Goal: Check status: Check status

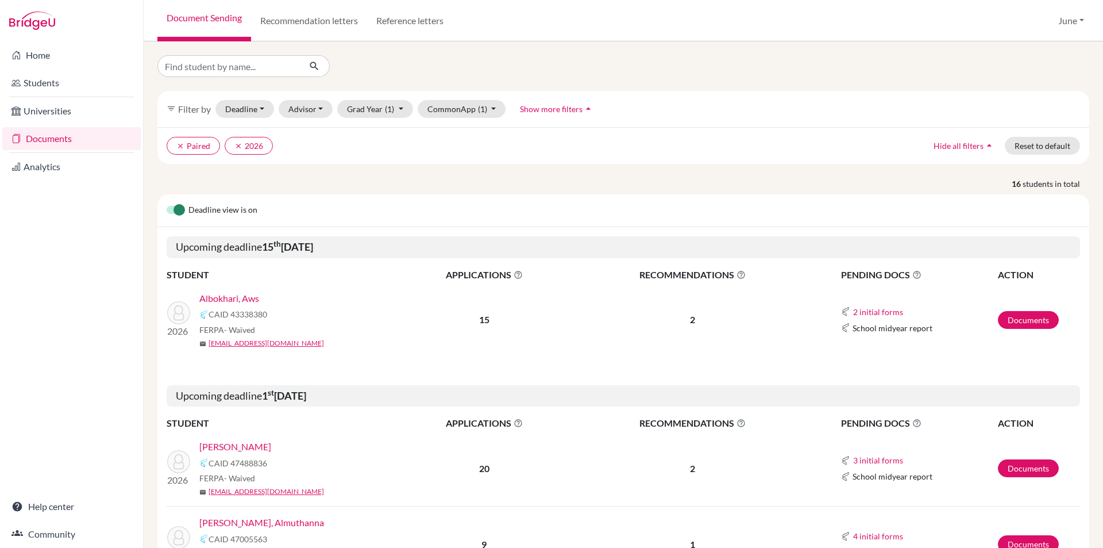
click at [45, 139] on link "Documents" at bounding box center [71, 138] width 139 height 23
click at [225, 299] on link "Albokhari, Aws" at bounding box center [229, 298] width 60 height 14
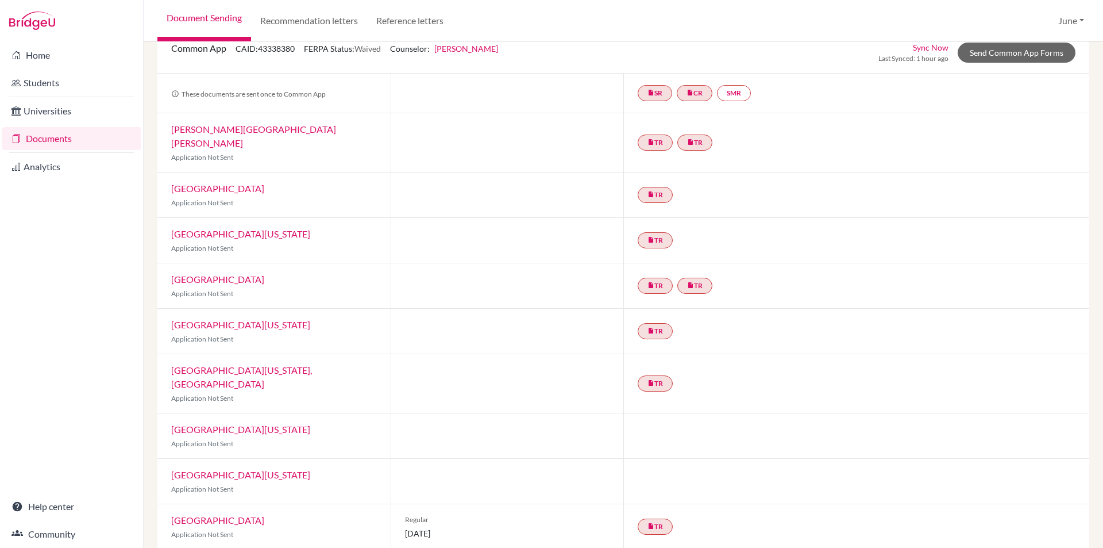
scroll to position [103, 0]
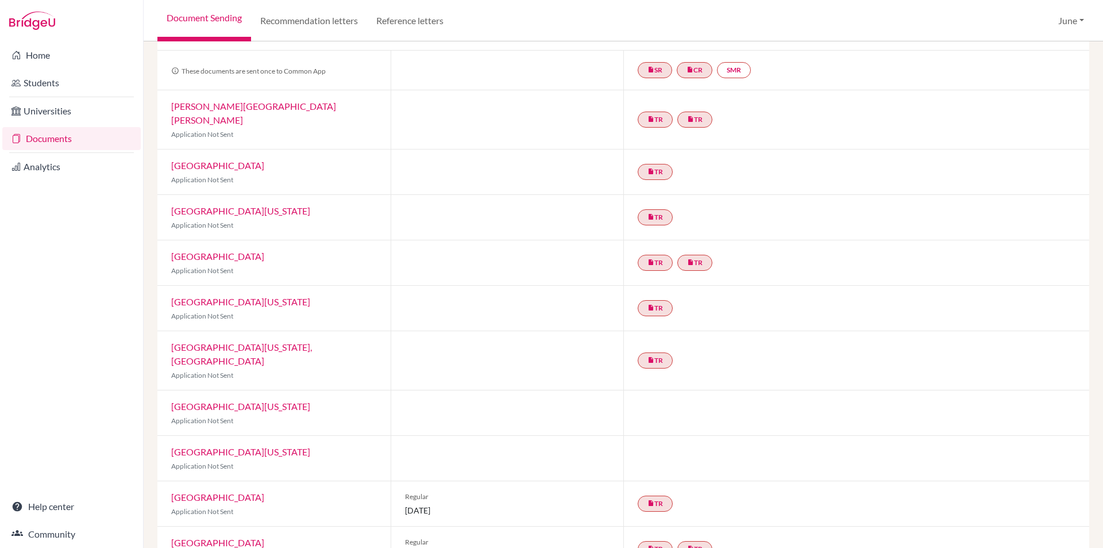
click at [37, 133] on link "Documents" at bounding box center [71, 138] width 139 height 23
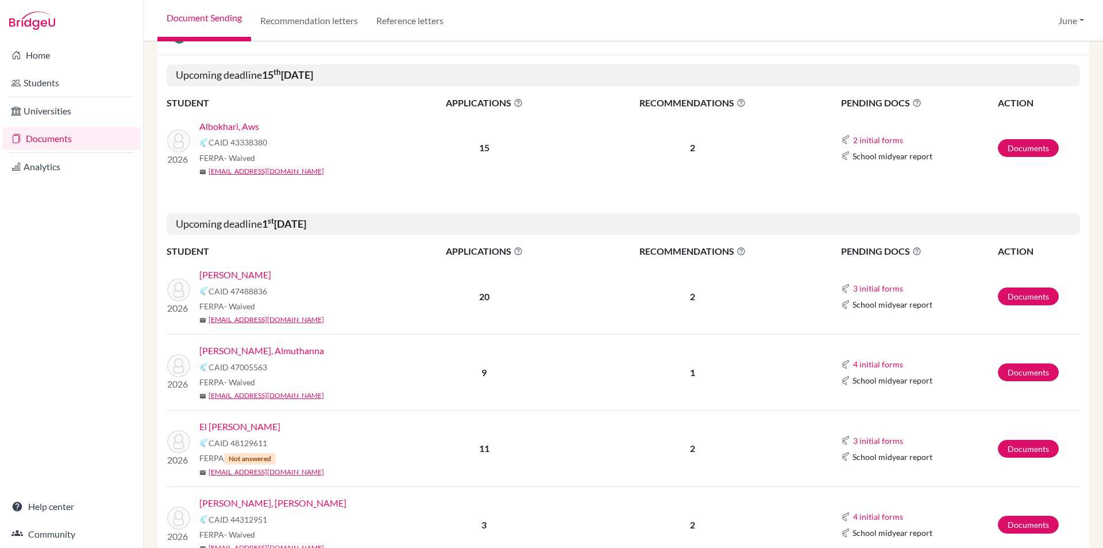
scroll to position [172, 0]
click at [242, 270] on link "[PERSON_NAME]" at bounding box center [235, 274] width 72 height 14
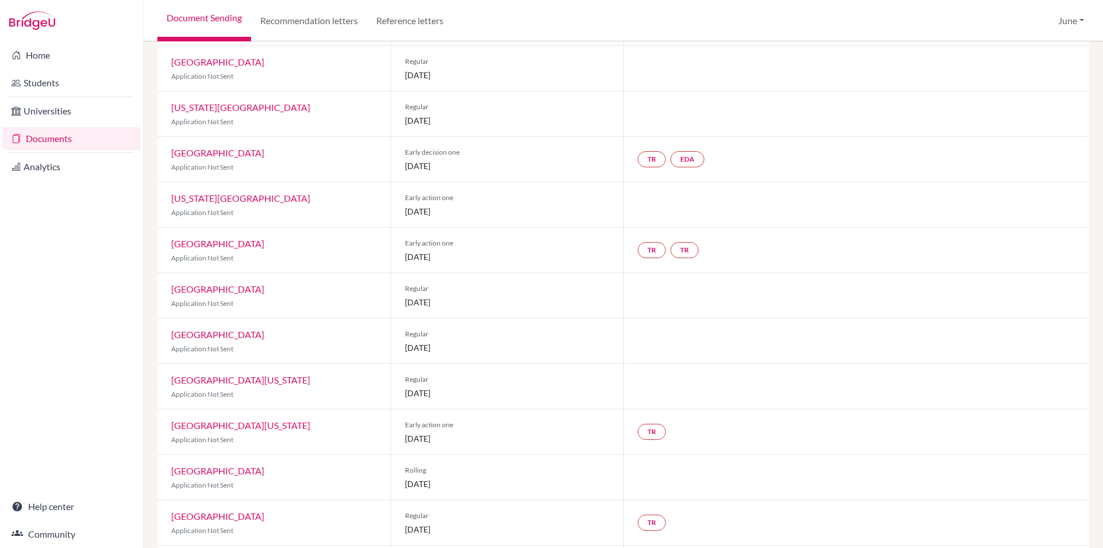
scroll to position [222, 0]
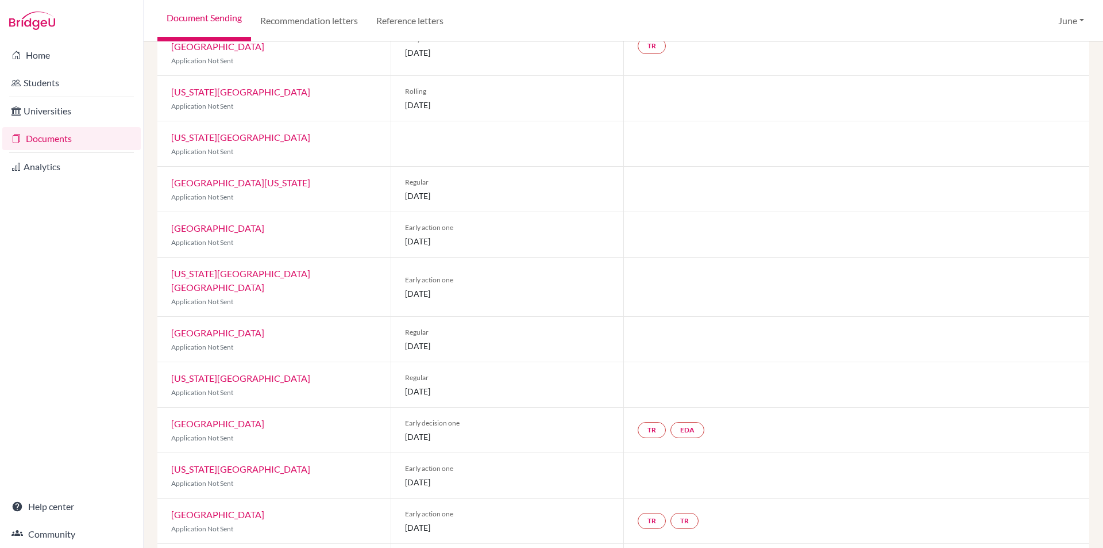
click at [53, 136] on link "Documents" at bounding box center [71, 138] width 139 height 23
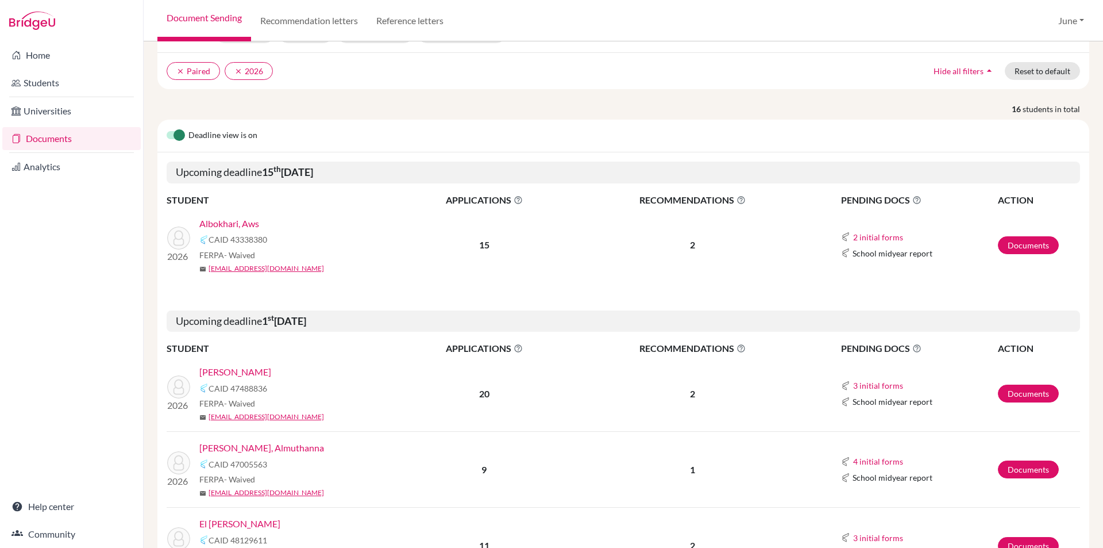
scroll to position [230, 0]
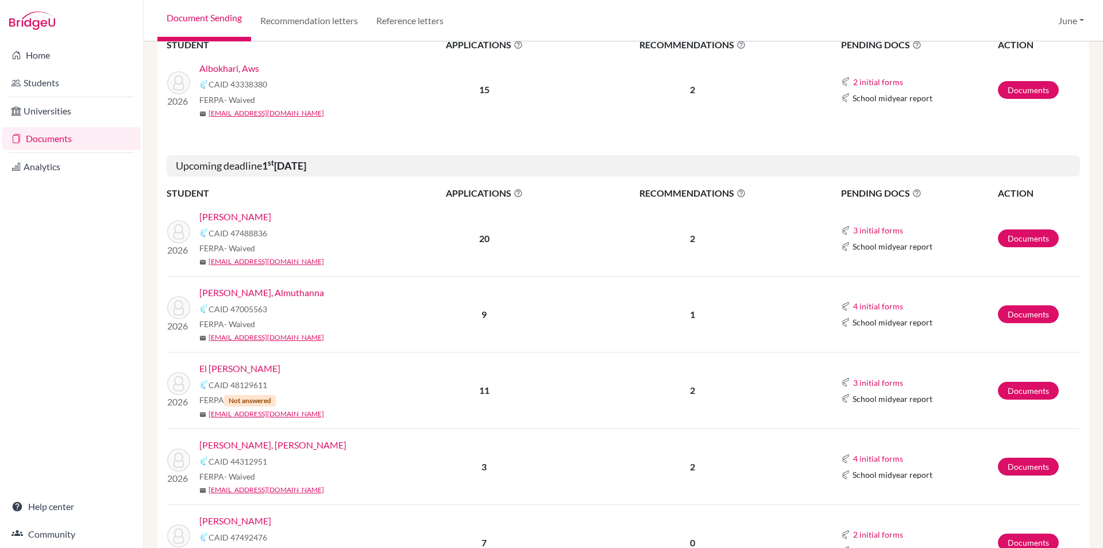
click at [253, 290] on link "[PERSON_NAME], Almuthanna" at bounding box center [261, 293] width 125 height 14
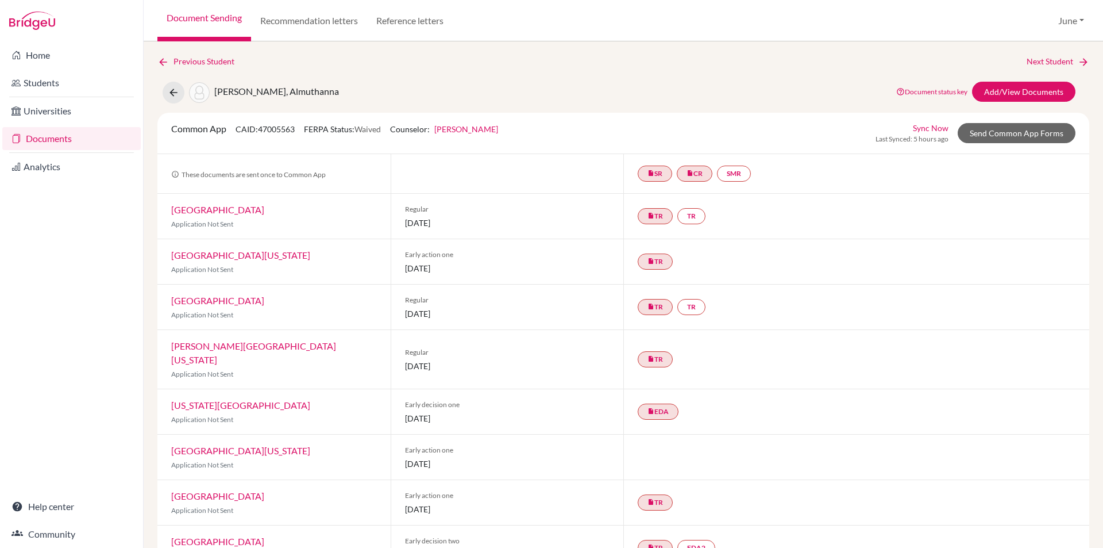
click at [49, 137] on link "Documents" at bounding box center [71, 138] width 139 height 23
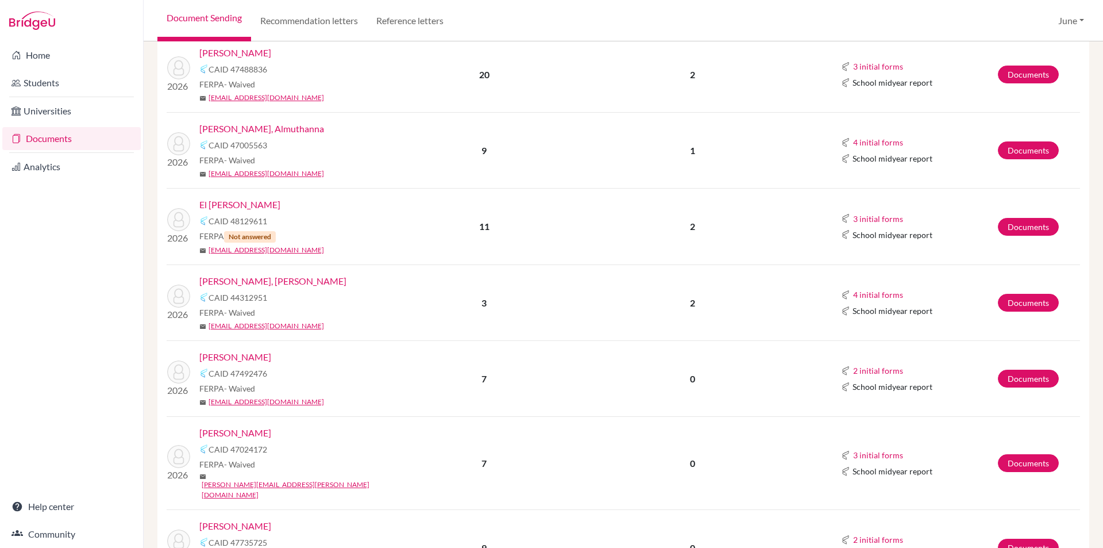
scroll to position [402, 0]
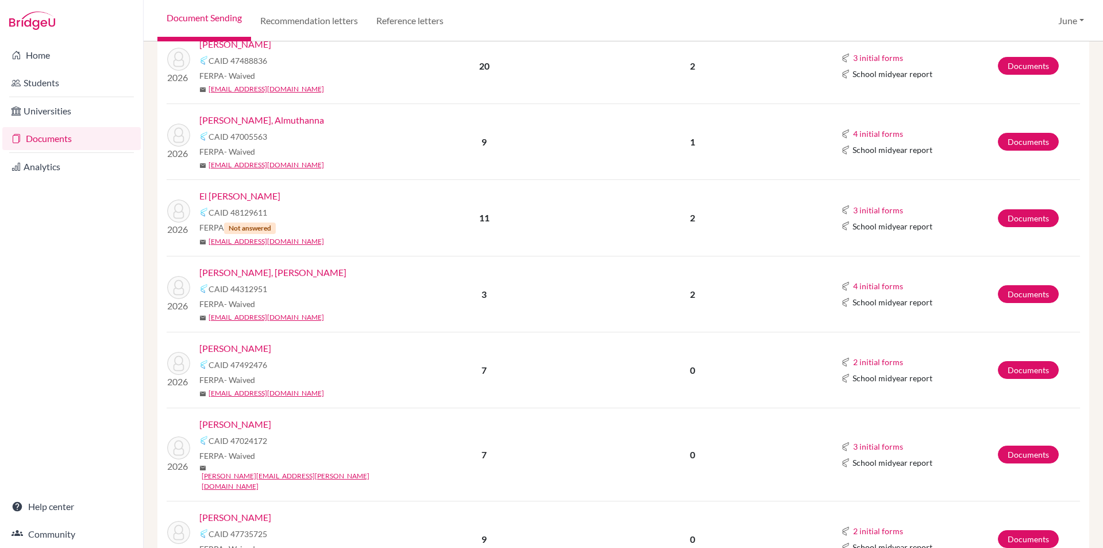
click at [225, 197] on link "El [PERSON_NAME]" at bounding box center [239, 196] width 81 height 14
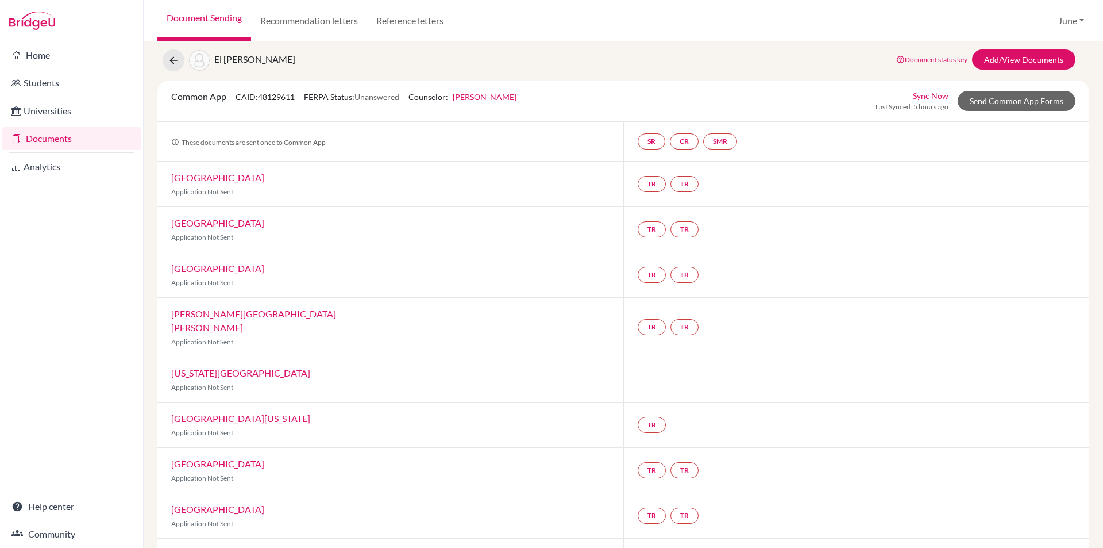
scroll to position [57, 0]
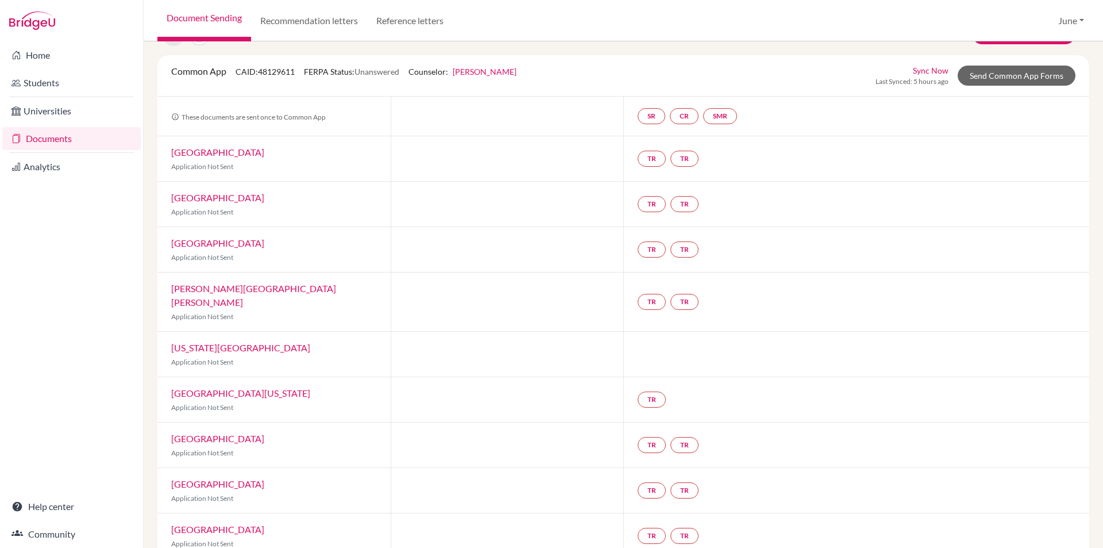
click at [46, 137] on link "Documents" at bounding box center [71, 138] width 139 height 23
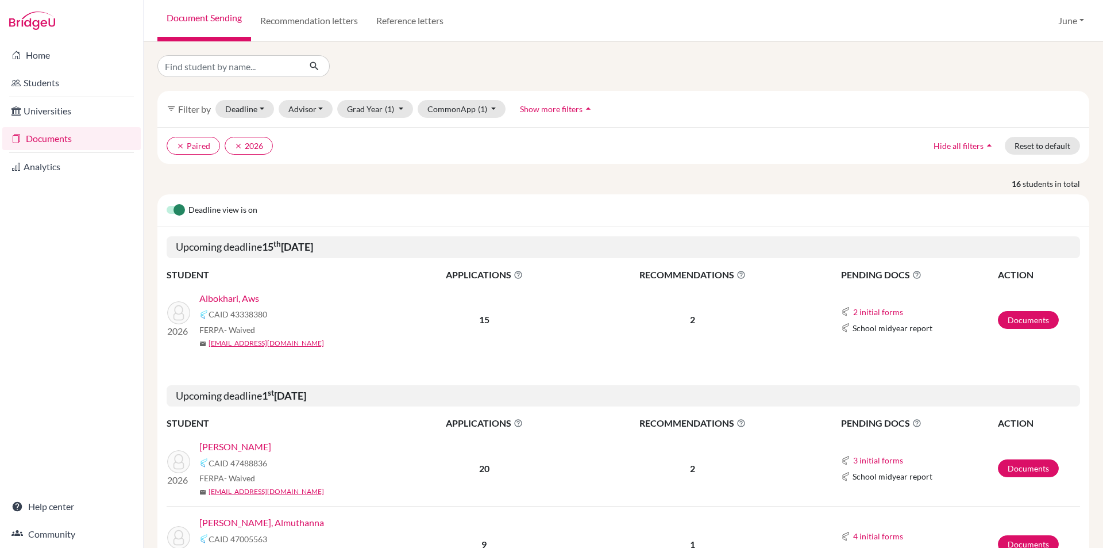
scroll to position [402, 0]
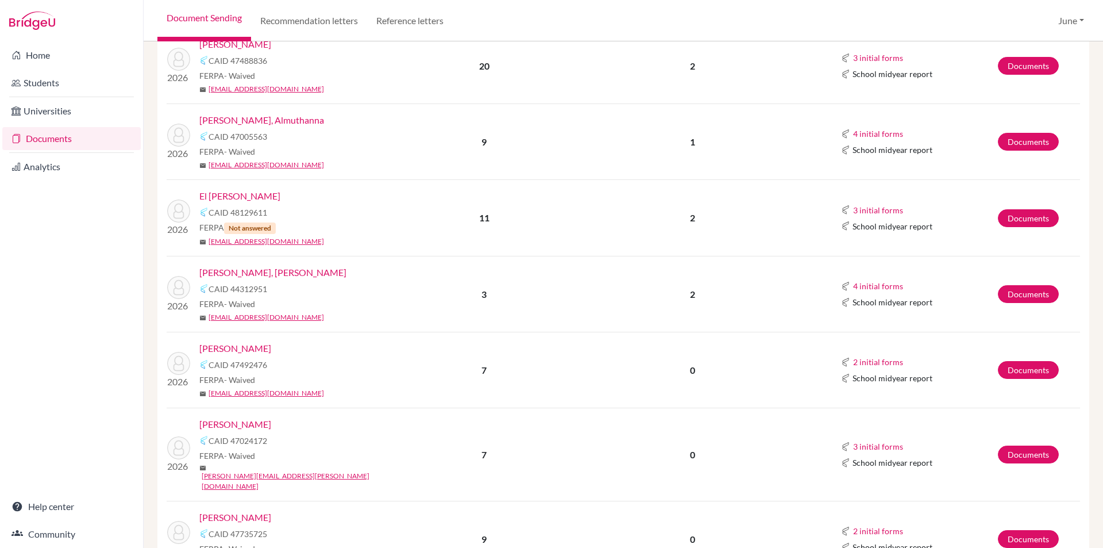
click at [218, 269] on link "[PERSON_NAME], [PERSON_NAME]" at bounding box center [272, 273] width 147 height 14
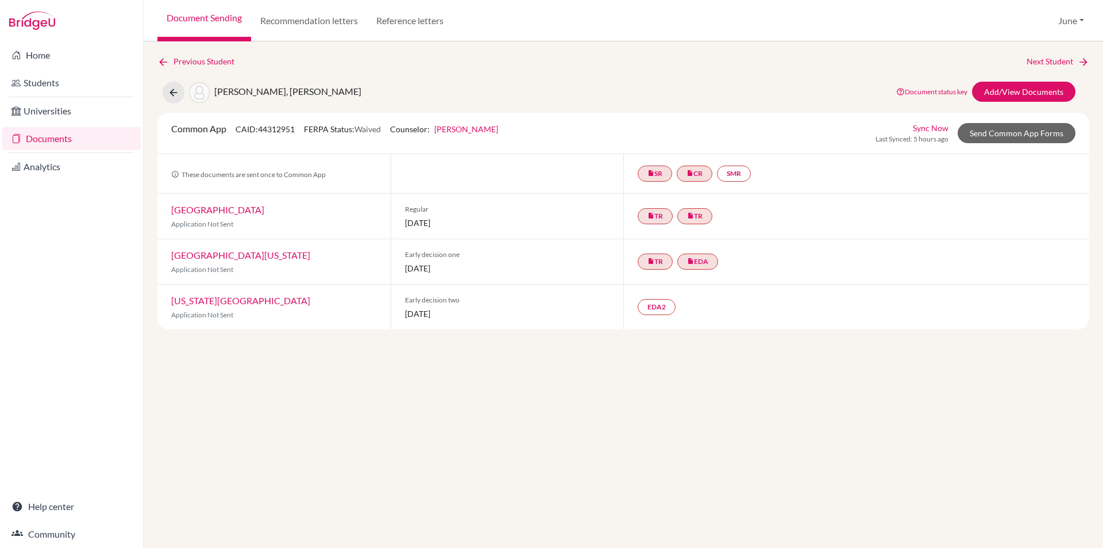
click at [44, 135] on link "Documents" at bounding box center [71, 138] width 139 height 23
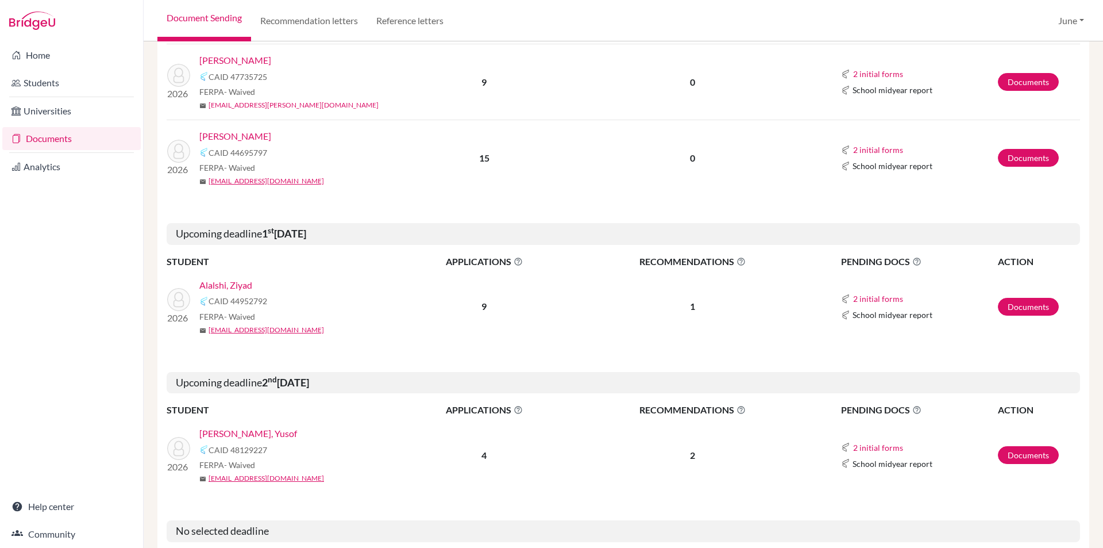
scroll to position [862, 0]
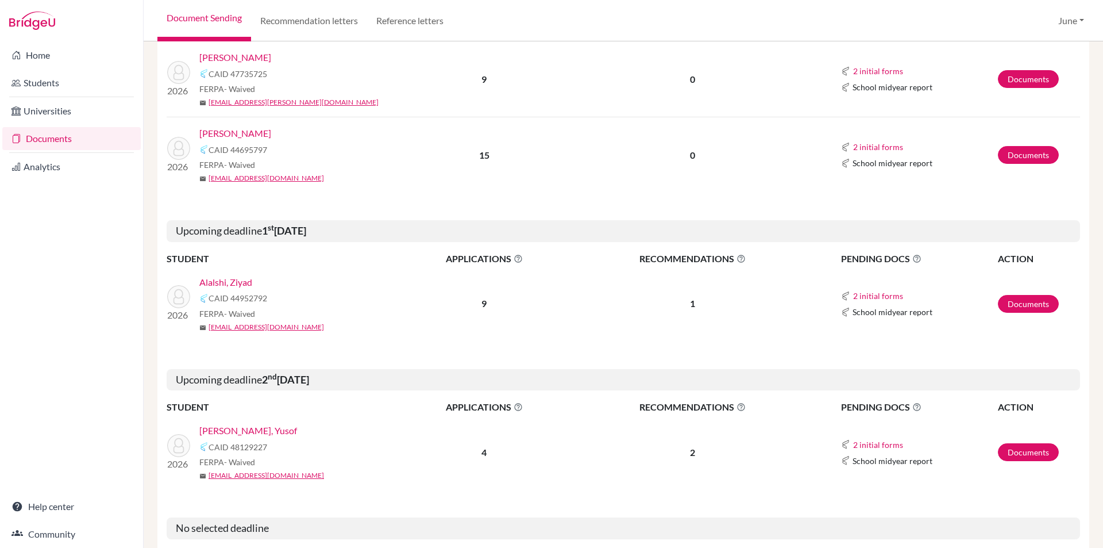
click at [225, 275] on link "Alalshi, Ziyad" at bounding box center [225, 282] width 53 height 14
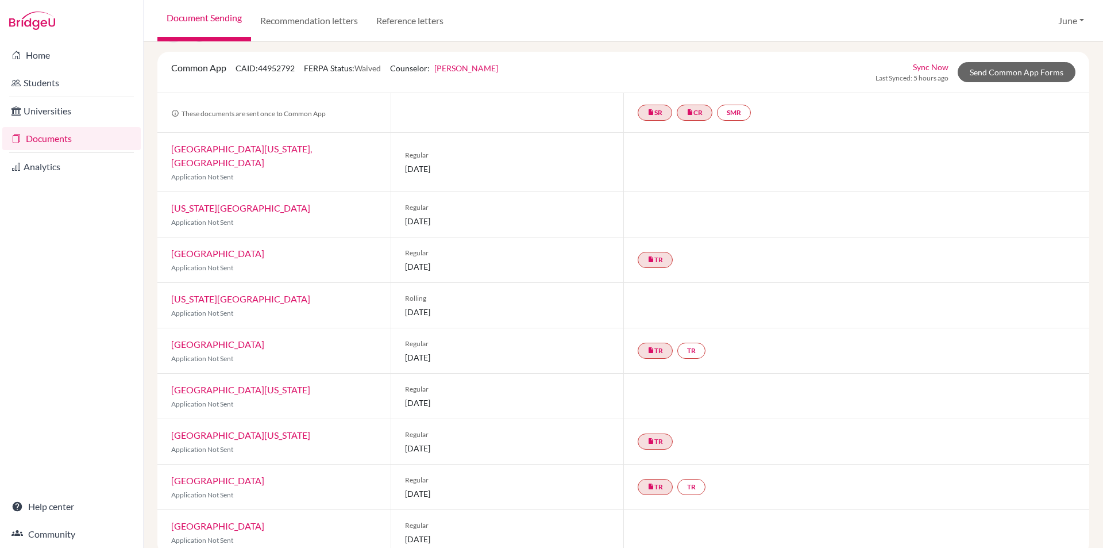
scroll to position [68, 0]
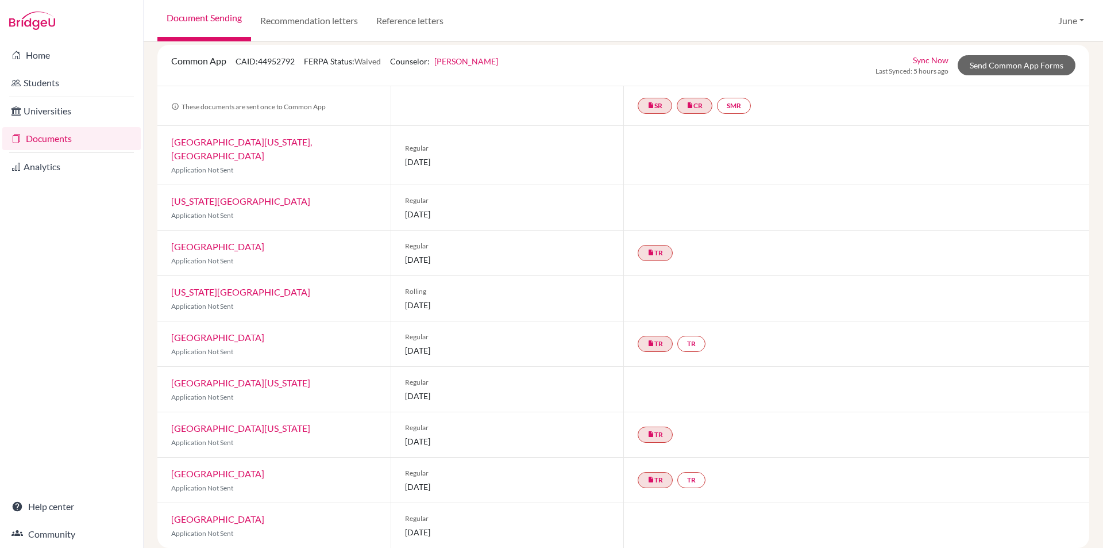
click at [52, 137] on link "Documents" at bounding box center [71, 138] width 139 height 23
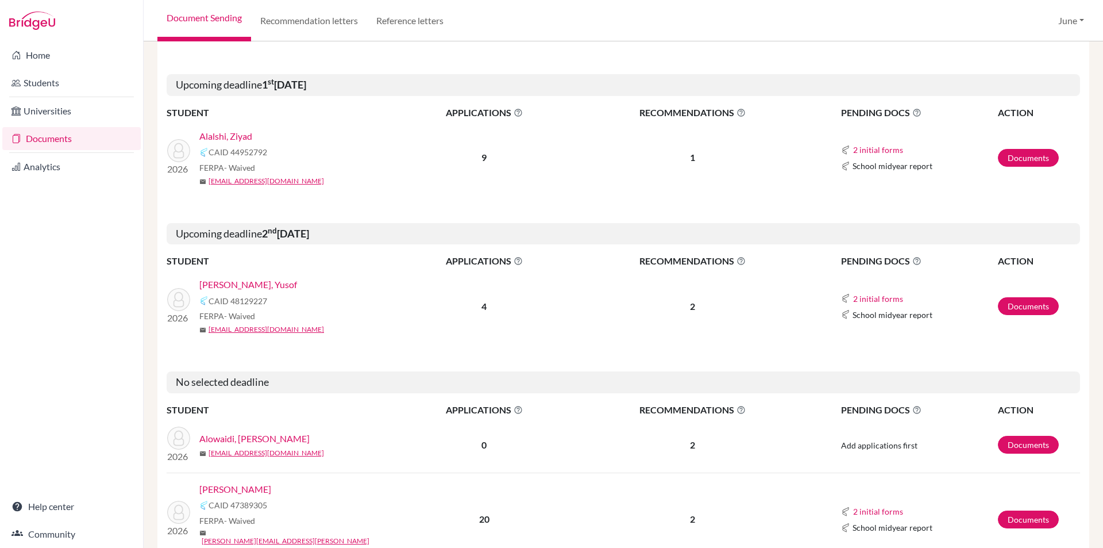
scroll to position [1035, 0]
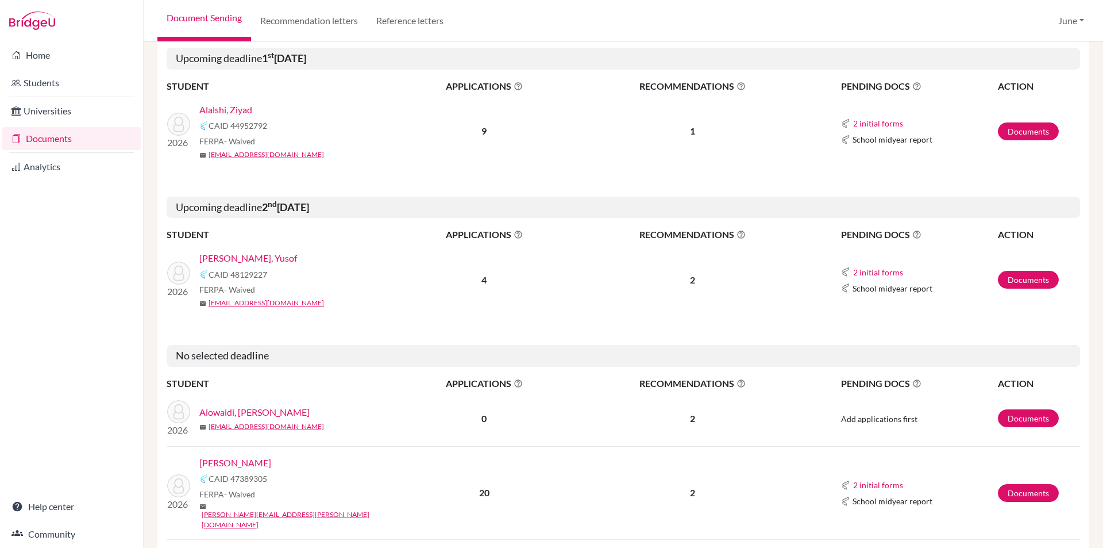
click at [219, 251] on link "Wahbu Badr, Yusof" at bounding box center [248, 258] width 98 height 14
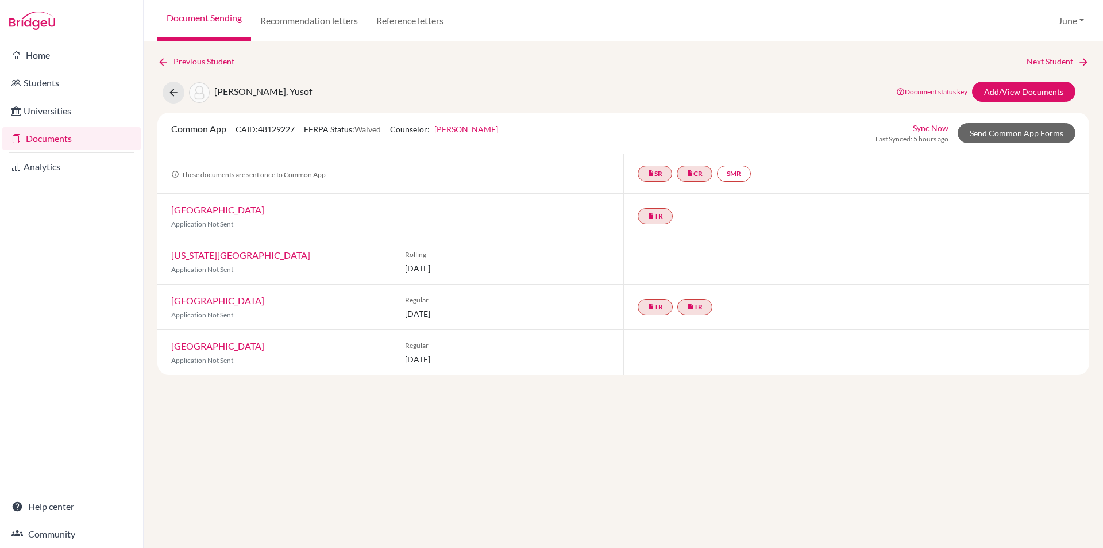
click at [47, 134] on link "Documents" at bounding box center [71, 138] width 139 height 23
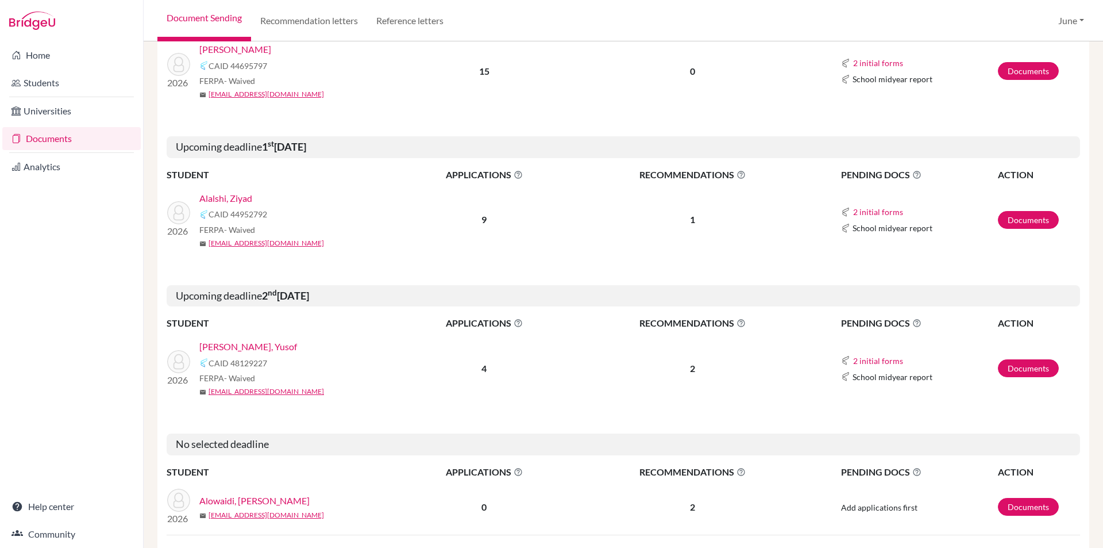
scroll to position [920, 0]
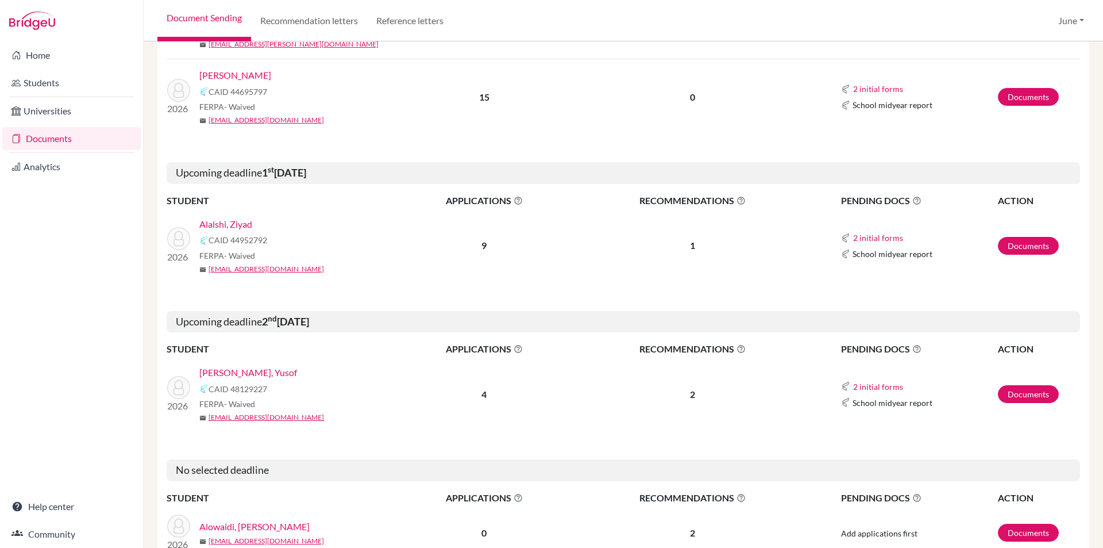
click at [243, 366] on link "[PERSON_NAME], Yusof" at bounding box center [248, 373] width 98 height 14
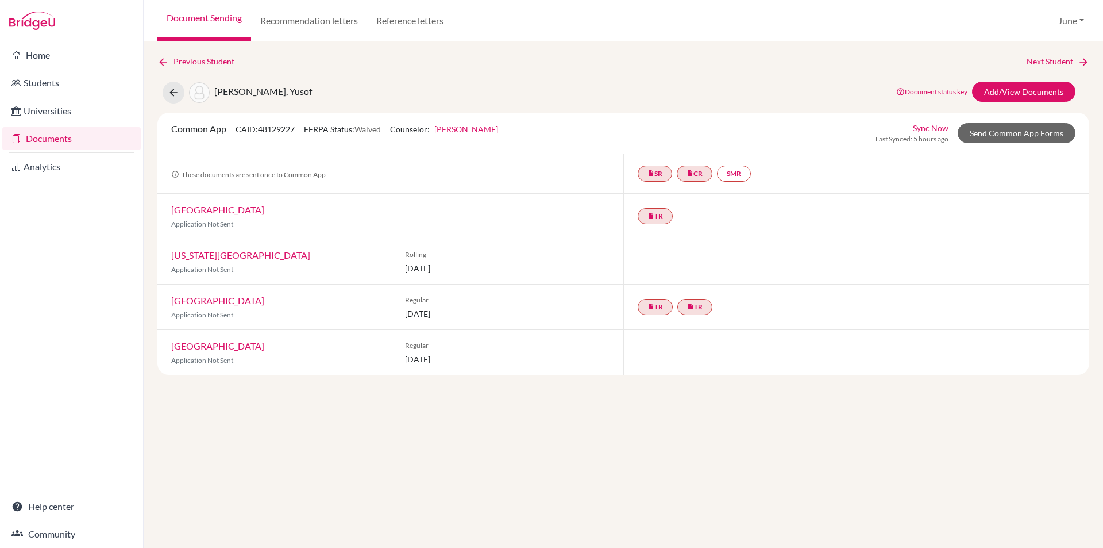
click at [46, 132] on link "Documents" at bounding box center [71, 138] width 139 height 23
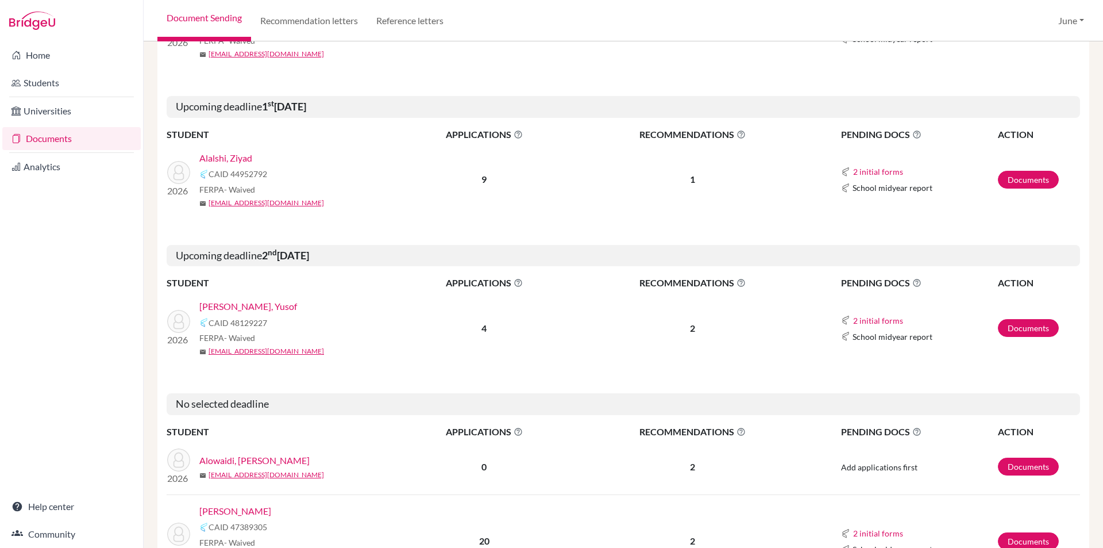
scroll to position [1149, 0]
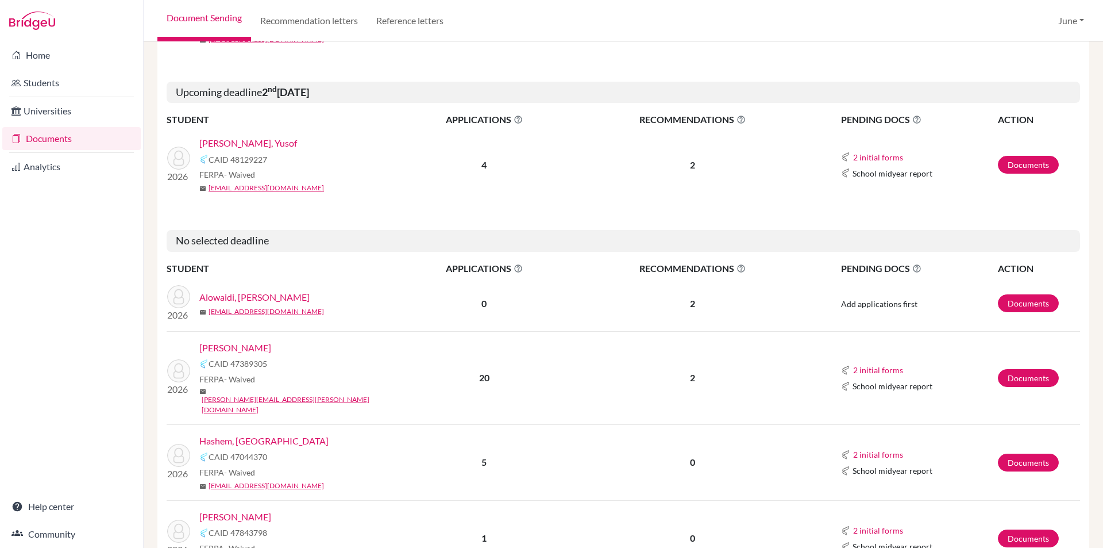
click at [243, 290] on link "Alowaidi, [PERSON_NAME]" at bounding box center [254, 297] width 110 height 14
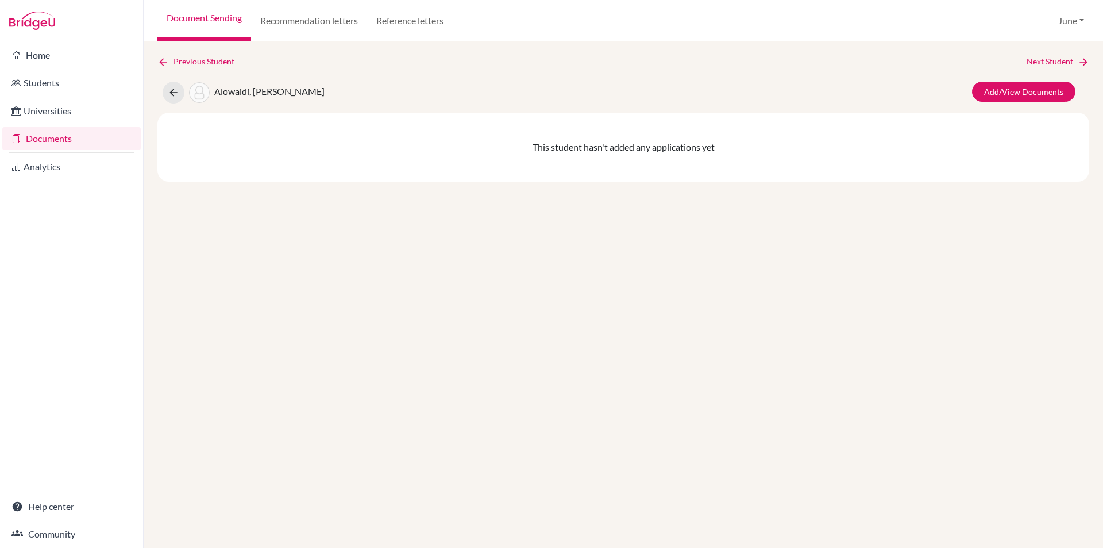
click at [43, 138] on link "Documents" at bounding box center [71, 138] width 139 height 23
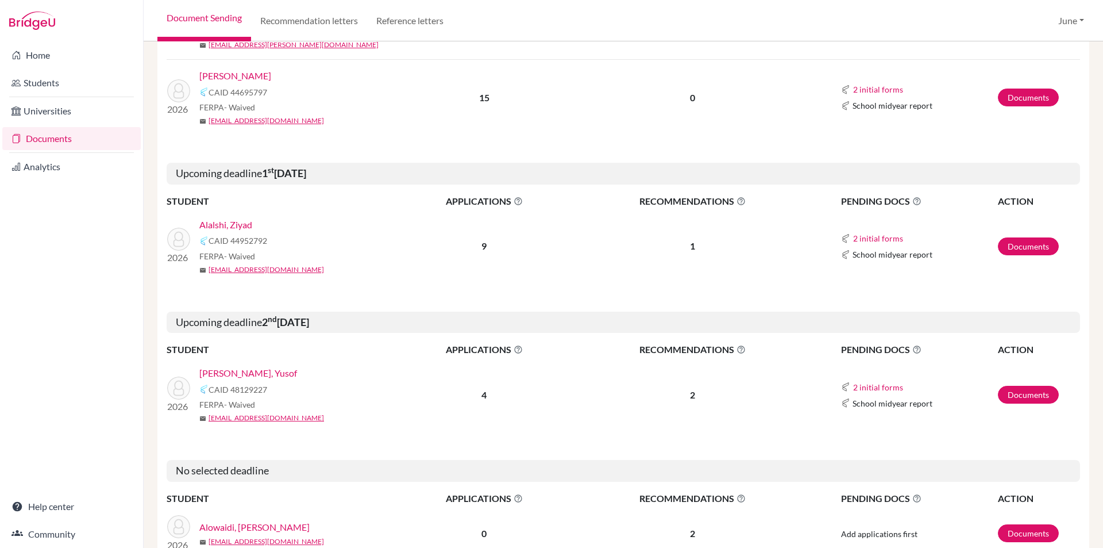
scroll to position [1207, 0]
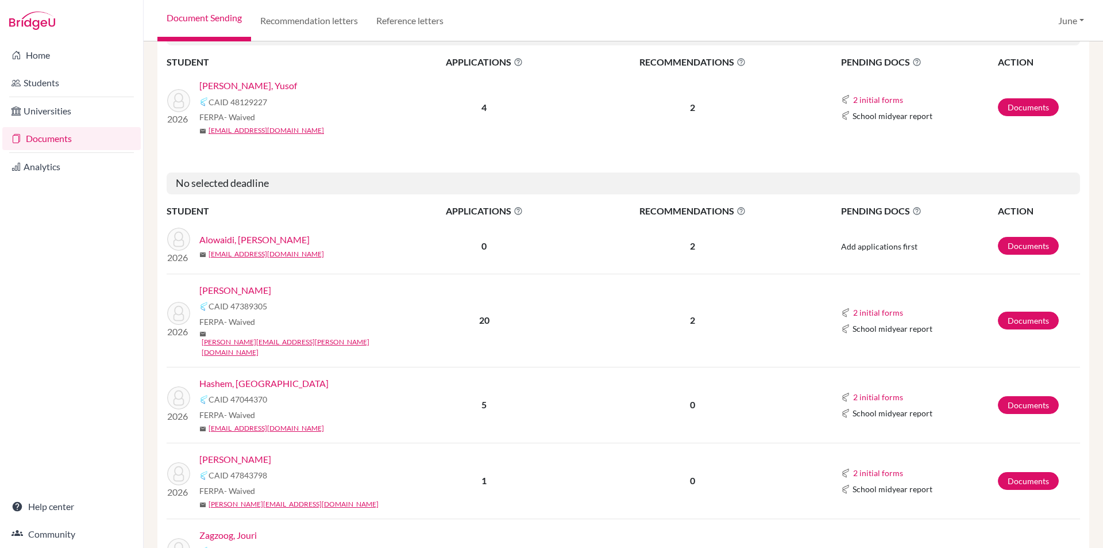
click at [230, 233] on link "Alowaidi, [PERSON_NAME]" at bounding box center [254, 240] width 110 height 14
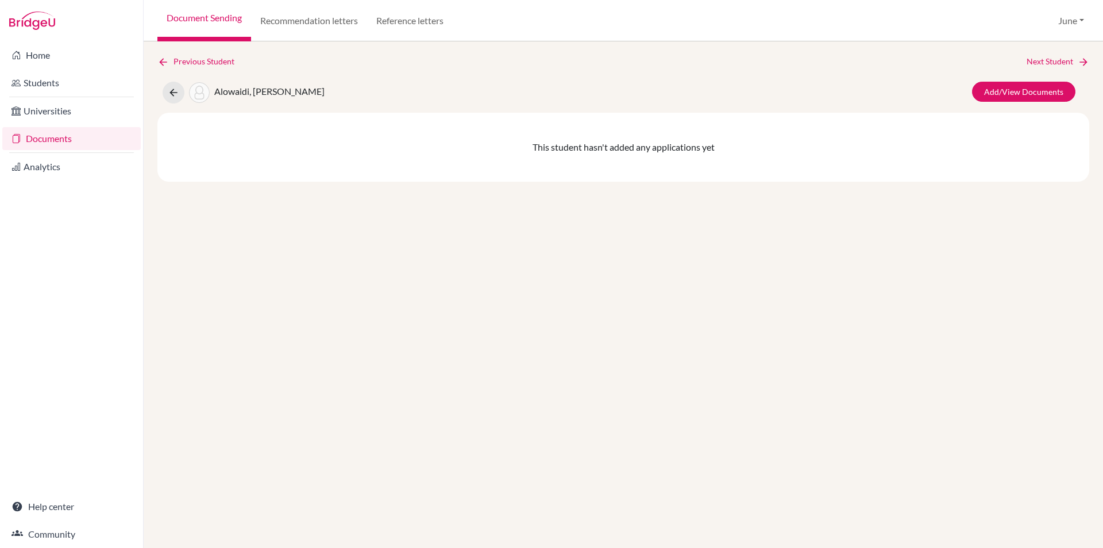
drag, startPoint x: 55, startPoint y: 134, endPoint x: 59, endPoint y: 141, distance: 8.8
click at [55, 134] on link "Documents" at bounding box center [71, 138] width 139 height 23
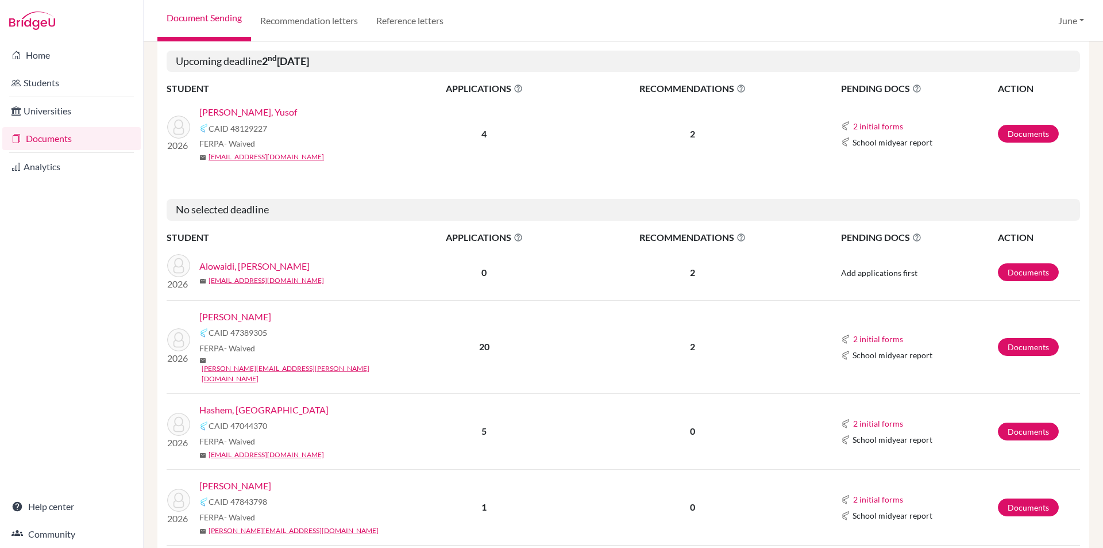
scroll to position [1207, 0]
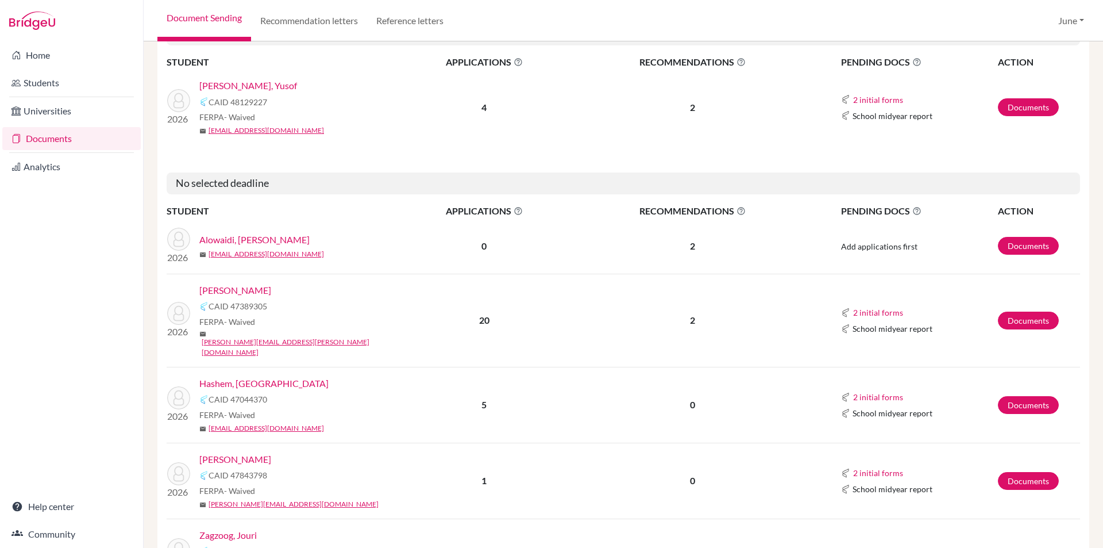
click at [243, 283] on link "[PERSON_NAME]" at bounding box center [235, 290] width 72 height 14
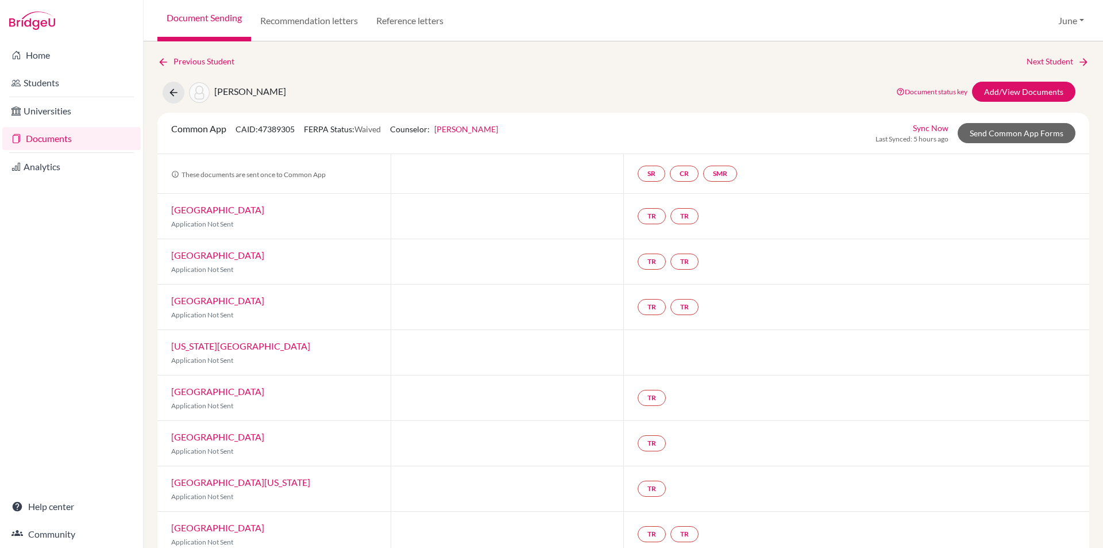
click at [42, 141] on link "Documents" at bounding box center [71, 138] width 139 height 23
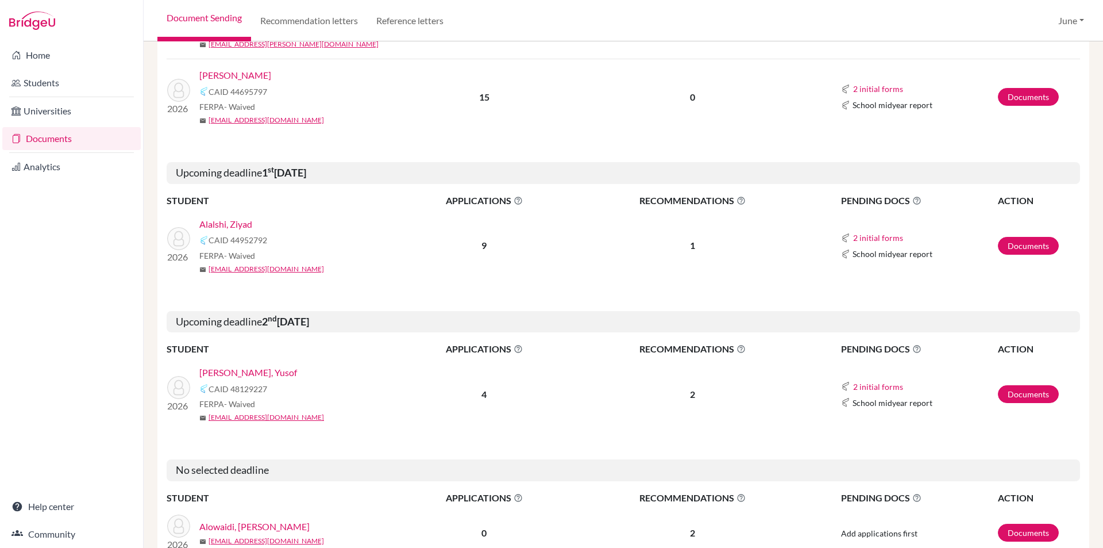
scroll to position [518, 0]
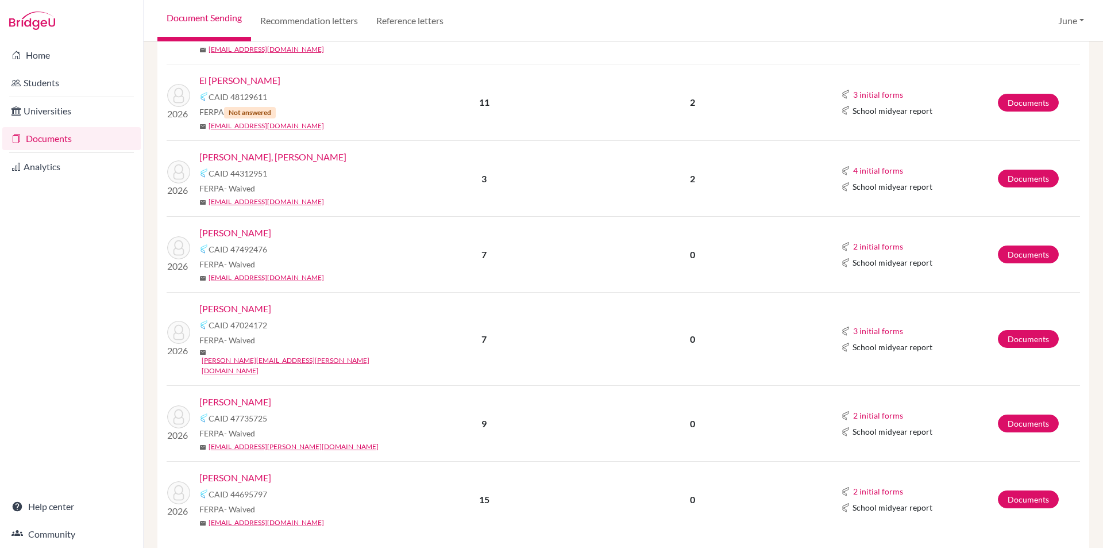
click at [41, 141] on link "Documents" at bounding box center [71, 138] width 139 height 23
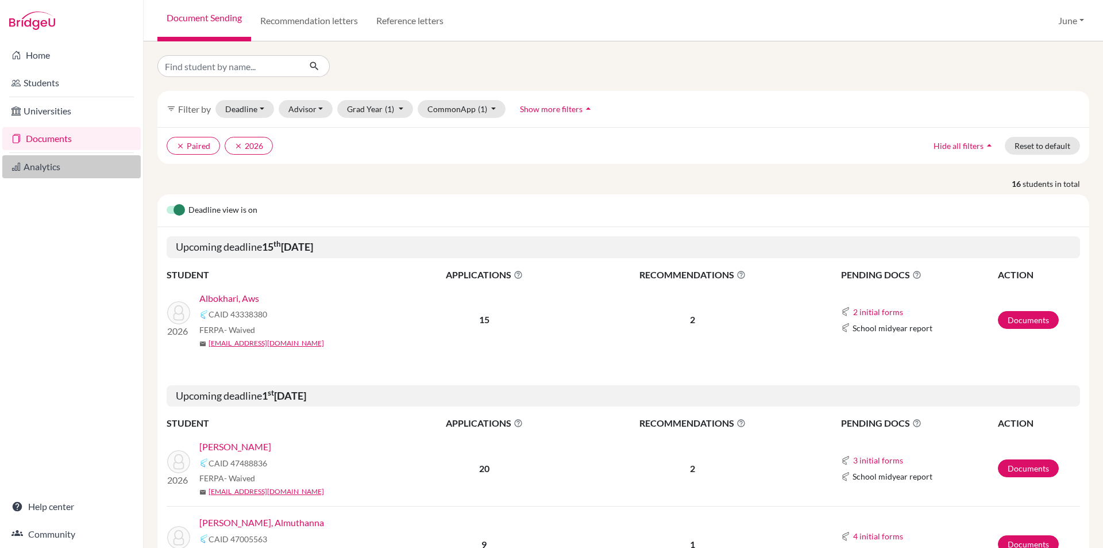
click at [51, 163] on link "Analytics" at bounding box center [71, 166] width 139 height 23
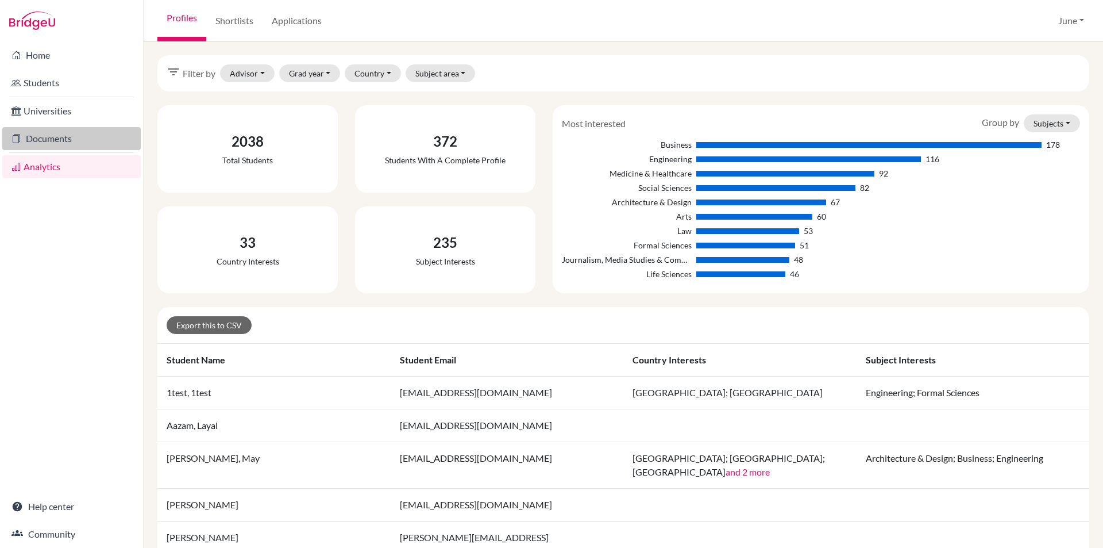
click at [57, 136] on link "Documents" at bounding box center [71, 138] width 139 height 23
